Goal: Information Seeking & Learning: Learn about a topic

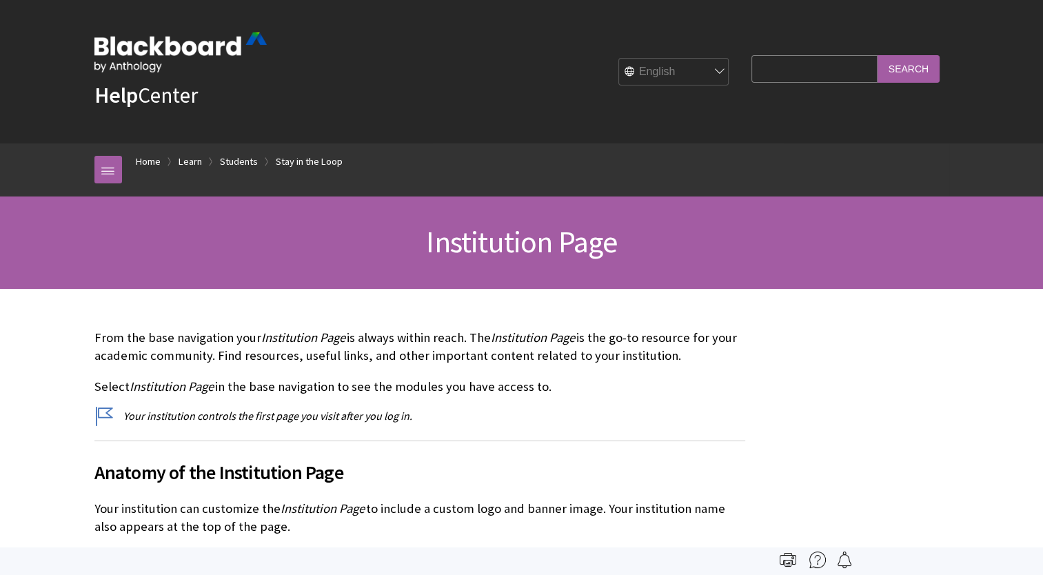
scroll to position [1478, 0]
click at [797, 70] on input "Search Query" at bounding box center [813, 68] width 125 height 27
type input "guide to writing assignments"
click at [877, 55] on input "Search" at bounding box center [908, 68] width 62 height 27
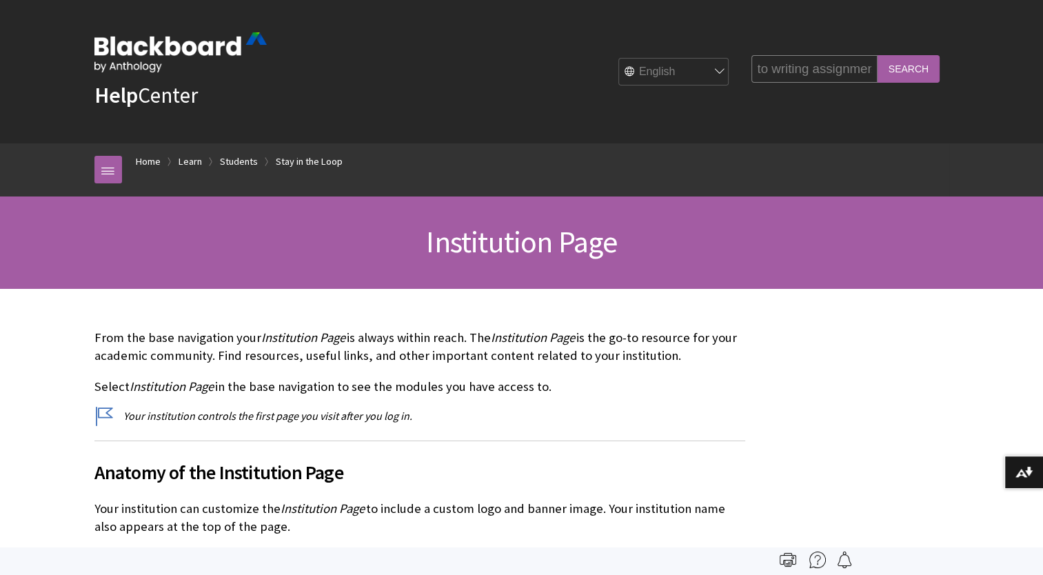
scroll to position [0, 0]
